Goal: Information Seeking & Learning: Find contact information

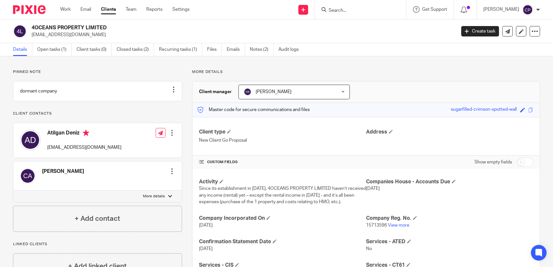
click at [283, 10] on input "Search" at bounding box center [357, 11] width 59 height 6
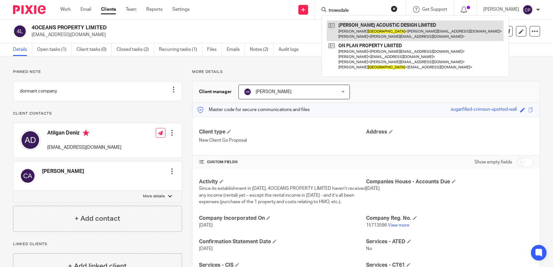
type input "trowsdale"
click at [283, 38] on link at bounding box center [415, 31] width 177 height 20
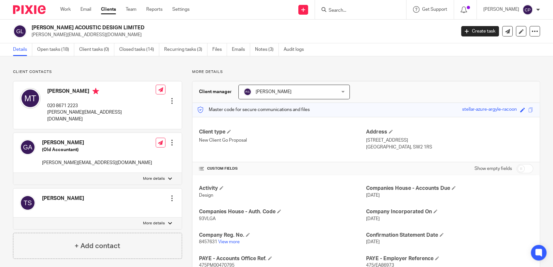
click at [346, 8] on input "Search" at bounding box center [357, 11] width 59 height 6
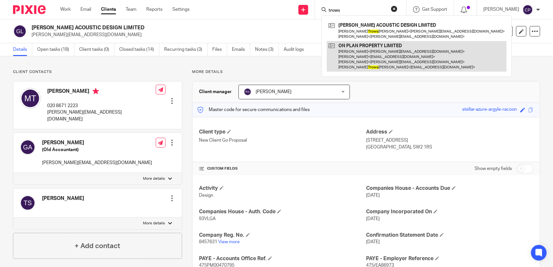
type input "trows"
click at [349, 68] on link at bounding box center [417, 56] width 180 height 31
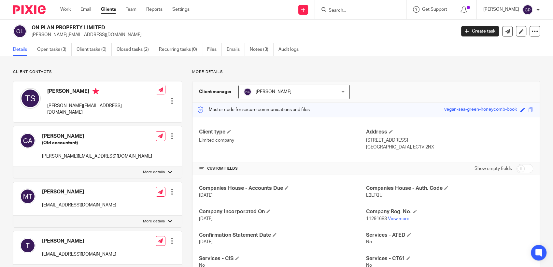
click at [341, 11] on input "Search" at bounding box center [357, 11] width 59 height 6
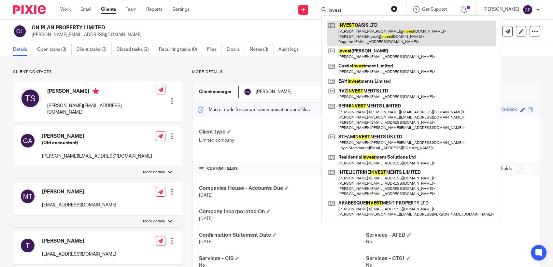
type input "invest"
click at [360, 34] on link at bounding box center [411, 34] width 169 height 26
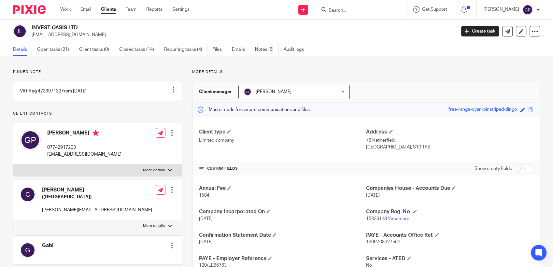
click at [346, 10] on input "Search" at bounding box center [357, 11] width 59 height 6
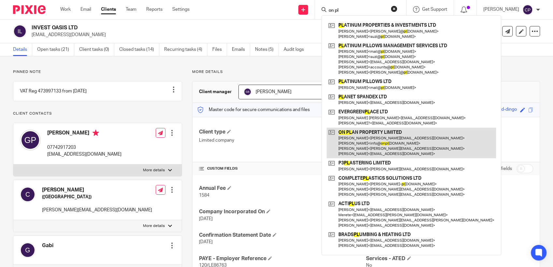
type input "on pl"
click at [351, 152] on link at bounding box center [411, 143] width 169 height 31
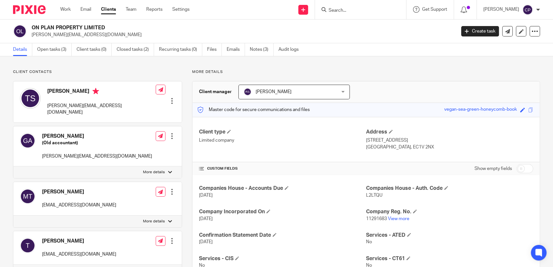
scroll to position [141, 0]
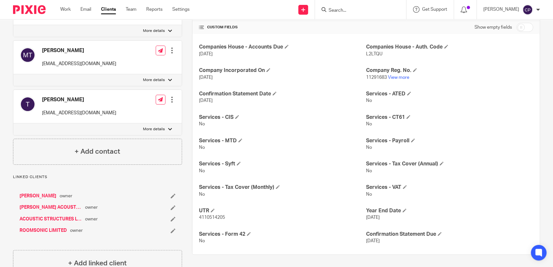
click at [52, 204] on link "[PERSON_NAME] ACOUSTIC DESIGN LIMITED" at bounding box center [51, 207] width 62 height 7
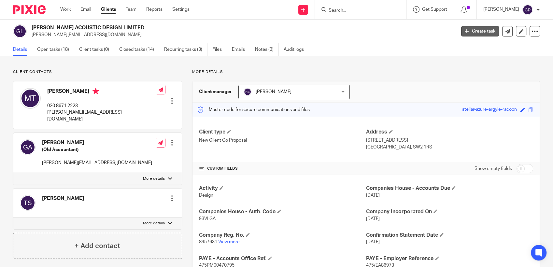
click at [476, 30] on link "Create task" at bounding box center [480, 31] width 38 height 10
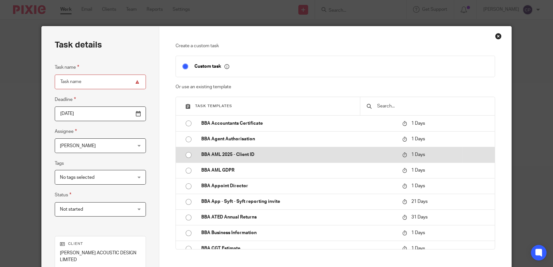
click at [188, 155] on input "radio" at bounding box center [188, 155] width 12 height 12
type input "[DATE]"
type input "BBA AML 2025 - Client ID"
checkbox input "false"
radio input "false"
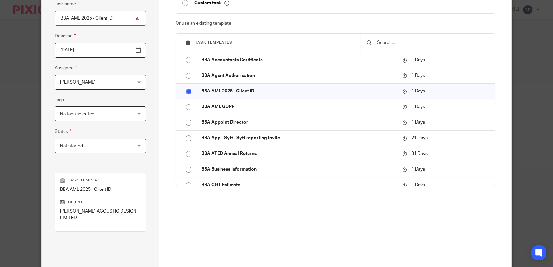
scroll to position [108, 0]
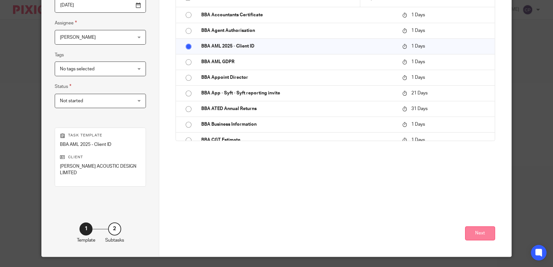
click at [482, 231] on button "Next" at bounding box center [480, 233] width 30 height 14
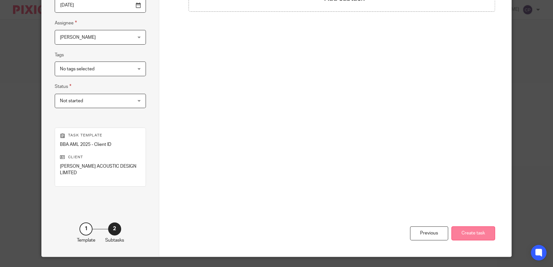
click at [464, 234] on button "Create task" at bounding box center [474, 233] width 44 height 14
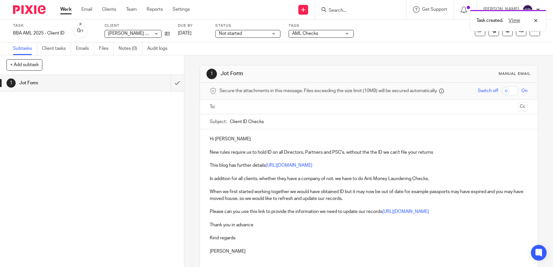
paste input "<michelle@gsacoustics.org"
drag, startPoint x: 223, startPoint y: 108, endPoint x: 220, endPoint y: 108, distance: 3.3
click at [222, 108] on input "<michelle@gsacoustics.org" at bounding box center [368, 106] width 293 height 7
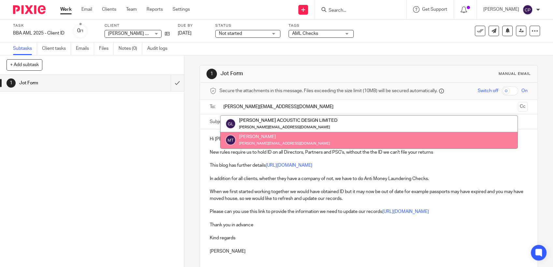
type input "michelle@gsacoustics.org"
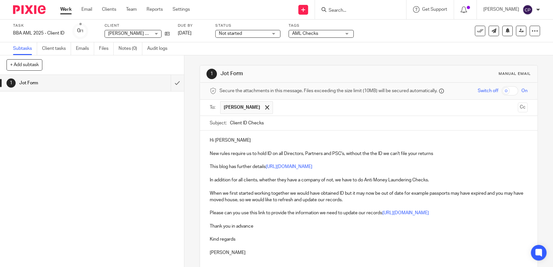
click at [162, 145] on div "1 Jot Form" at bounding box center [92, 171] width 184 height 192
drag, startPoint x: 213, startPoint y: 140, endPoint x: 325, endPoint y: 137, distance: 112.1
click at [316, 139] on p "Hi Michelle" at bounding box center [369, 140] width 318 height 7
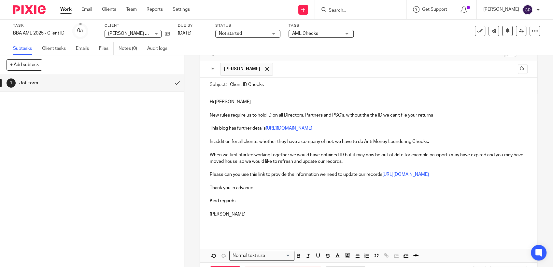
scroll to position [65, 0]
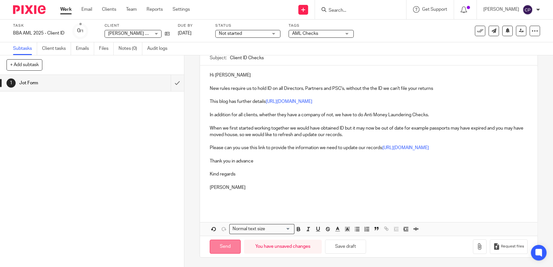
click at [223, 251] on input "Send" at bounding box center [225, 247] width 31 height 14
type input "Sent"
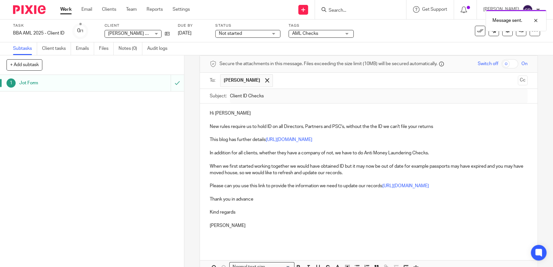
scroll to position [0, 0]
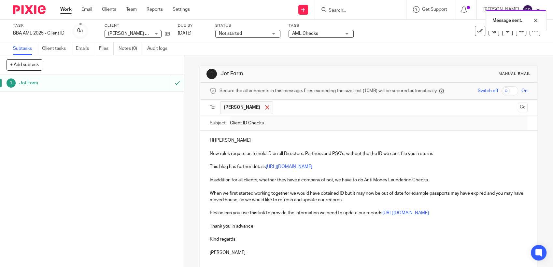
click at [267, 108] on span at bounding box center [267, 107] width 4 height 4
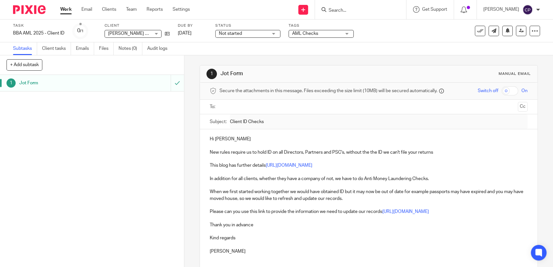
drag, startPoint x: 220, startPoint y: 107, endPoint x: 352, endPoint y: 109, distance: 132.0
click at [361, 109] on input "text" at bounding box center [368, 106] width 293 height 7
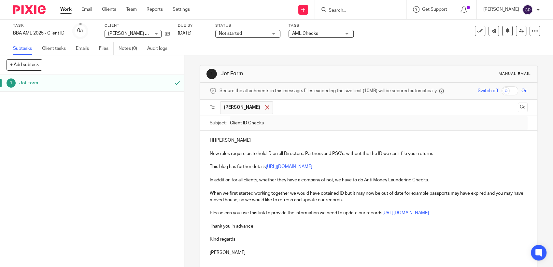
click at [268, 106] on span at bounding box center [267, 107] width 4 height 4
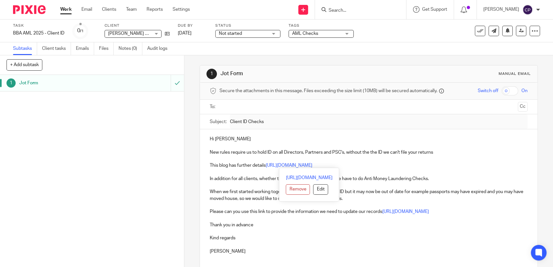
drag, startPoint x: 205, startPoint y: 137, endPoint x: 433, endPoint y: 160, distance: 229.3
click at [433, 162] on div "Hi Lucie New rules require us to hold ID on all Directors, Partners and PSC's, …" at bounding box center [369, 200] width 338 height 143
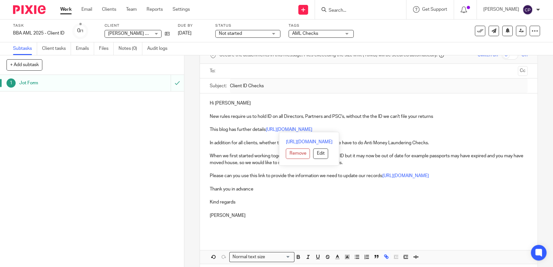
scroll to position [63, 0]
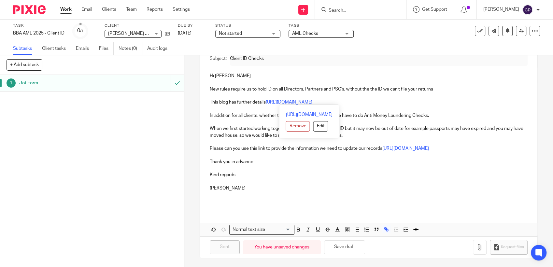
click at [204, 80] on div "Hi Lucie New rules require us to hold ID on all Directors, Partners and PSC's, …" at bounding box center [369, 137] width 338 height 143
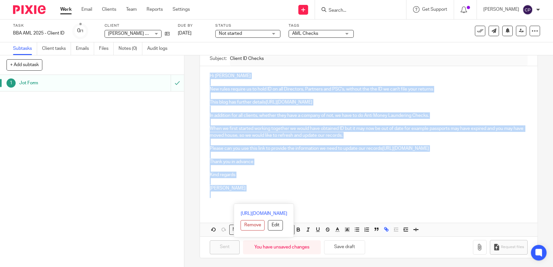
drag, startPoint x: 206, startPoint y: 74, endPoint x: 262, endPoint y: 198, distance: 136.3
click at [262, 198] on div "Hi Lucie New rules require us to hold ID on all Directors, Partners and PSC's, …" at bounding box center [369, 137] width 338 height 143
copy div "Hi Lucie New rules require us to hold ID on all Directors, Partners and PSC's, …"
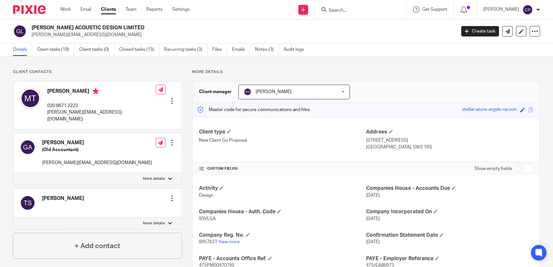
click at [340, 8] on input "Search" at bounding box center [357, 11] width 59 height 6
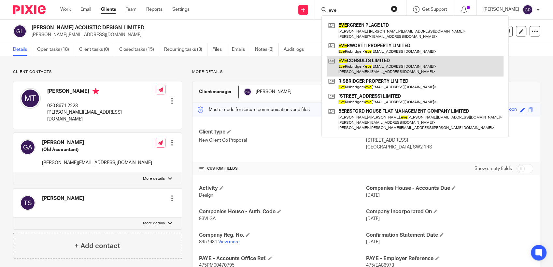
type input "eve"
click at [362, 74] on link at bounding box center [415, 66] width 177 height 20
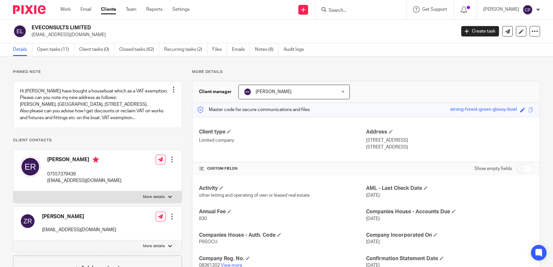
drag, startPoint x: 31, startPoint y: 34, endPoint x: 80, endPoint y: 35, distance: 48.6
click at [80, 35] on div "EVECONSULTS LIMITED [EMAIL_ADDRESS][DOMAIN_NAME]" at bounding box center [232, 31] width 439 height 14
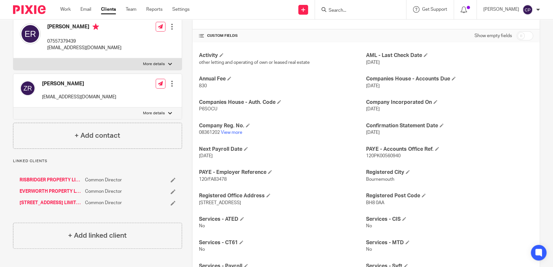
scroll to position [145, 0]
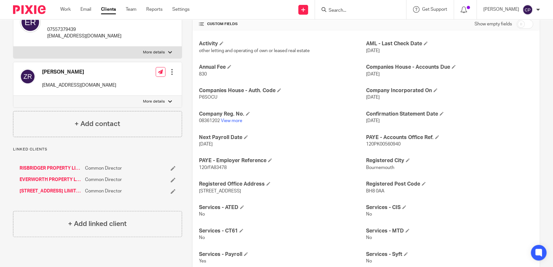
click at [57, 172] on link "RISBRIDGER PROPERTY LIMITED" at bounding box center [51, 168] width 62 height 7
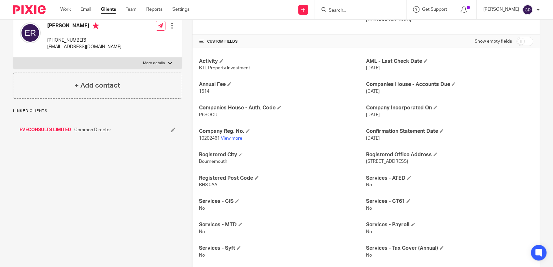
scroll to position [145, 0]
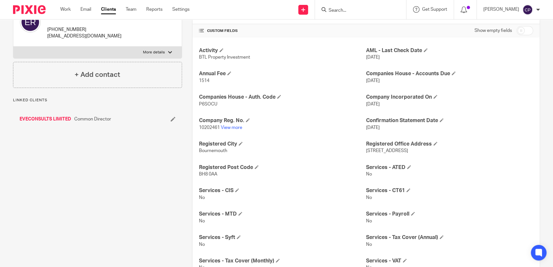
click at [41, 123] on link "EVECONSULTS LIMITED" at bounding box center [45, 119] width 51 height 7
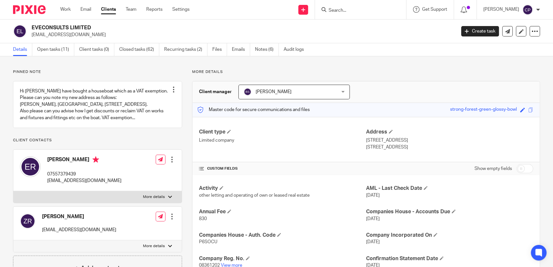
drag, startPoint x: 31, startPoint y: 35, endPoint x: 88, endPoint y: 35, distance: 56.7
click at [88, 35] on div "EVECONSULTS LIMITED everis444@gmail.com" at bounding box center [232, 31] width 439 height 14
drag, startPoint x: 88, startPoint y: 35, endPoint x: 60, endPoint y: 37, distance: 28.4
copy p "everis444@gmail.com"
click at [344, 12] on input "Search" at bounding box center [357, 11] width 59 height 6
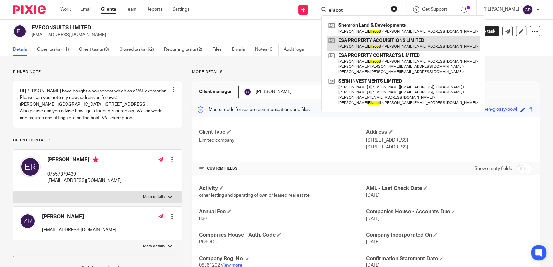
type input "ellacot"
click at [350, 45] on link at bounding box center [403, 43] width 153 height 15
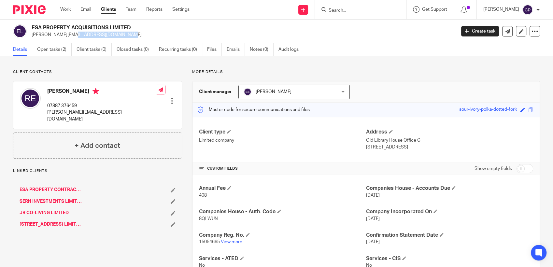
click at [89, 35] on p "rory@esaproperty.co.uk" at bounding box center [242, 35] width 420 height 7
drag, startPoint x: 89, startPoint y: 35, endPoint x: 68, endPoint y: 36, distance: 21.5
copy p "rory@esaproperty.co.uk"
click at [335, 9] on input "Search" at bounding box center [357, 11] width 59 height 6
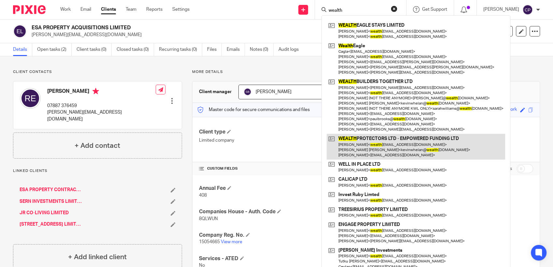
type input "wealth"
click at [372, 151] on link at bounding box center [416, 147] width 179 height 26
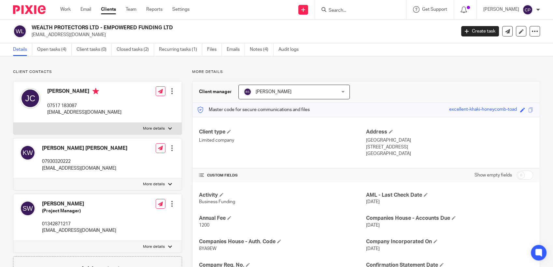
drag, startPoint x: 40, startPoint y: 168, endPoint x: 125, endPoint y: 173, distance: 85.2
click at [125, 173] on div "[PERSON_NAME] [PERSON_NAME] 07930320222 [PERSON_NAME][EMAIL_ADDRESS][DOMAIN_NAM…" at bounding box center [97, 158] width 168 height 40
drag, startPoint x: 125, startPoint y: 173, endPoint x: 93, endPoint y: 167, distance: 32.4
copy p "[EMAIL_ADDRESS][DOMAIN_NAME]"
click at [337, 12] on input "Search" at bounding box center [357, 11] width 59 height 6
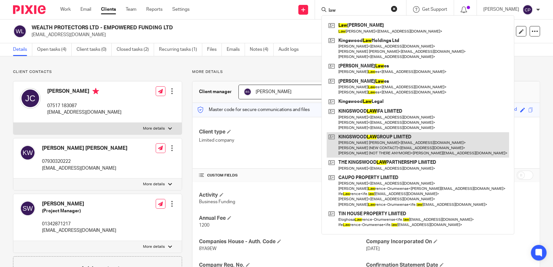
type input "law"
click at [392, 150] on link at bounding box center [418, 145] width 182 height 26
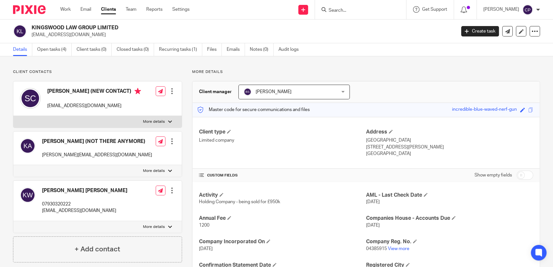
click at [343, 11] on input "Search" at bounding box center [357, 11] width 59 height 6
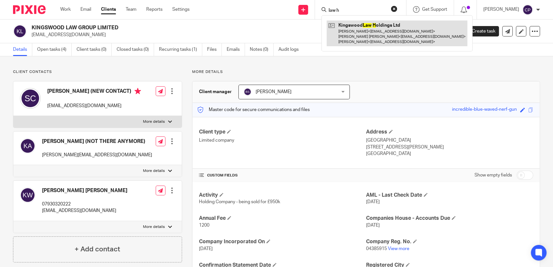
type input "law h"
click at [381, 36] on link at bounding box center [397, 34] width 141 height 26
